Goal: Task Accomplishment & Management: Use online tool/utility

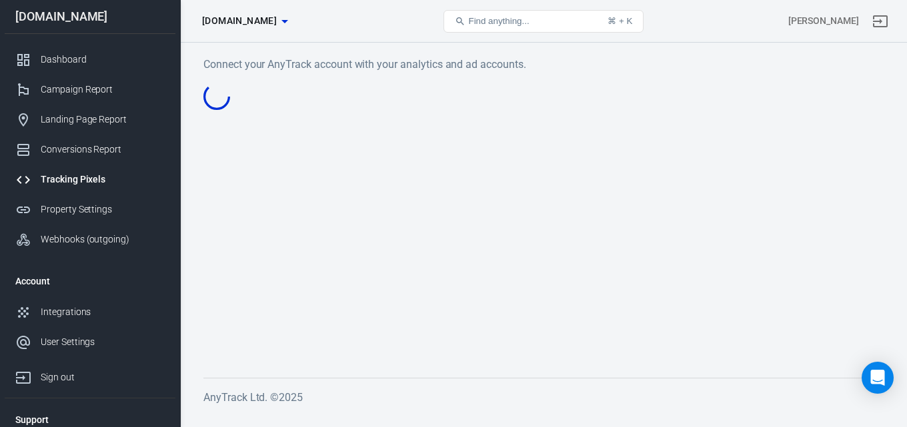
click at [735, 189] on main "Connect your AnyTrack account with your analytics and ad accounts." at bounding box center [543, 206] width 680 height 301
click at [627, 98] on main "Connect your AnyTrack account with your analytics and ad accounts." at bounding box center [543, 206] width 680 height 301
